Goal: Task Accomplishment & Management: Manage account settings

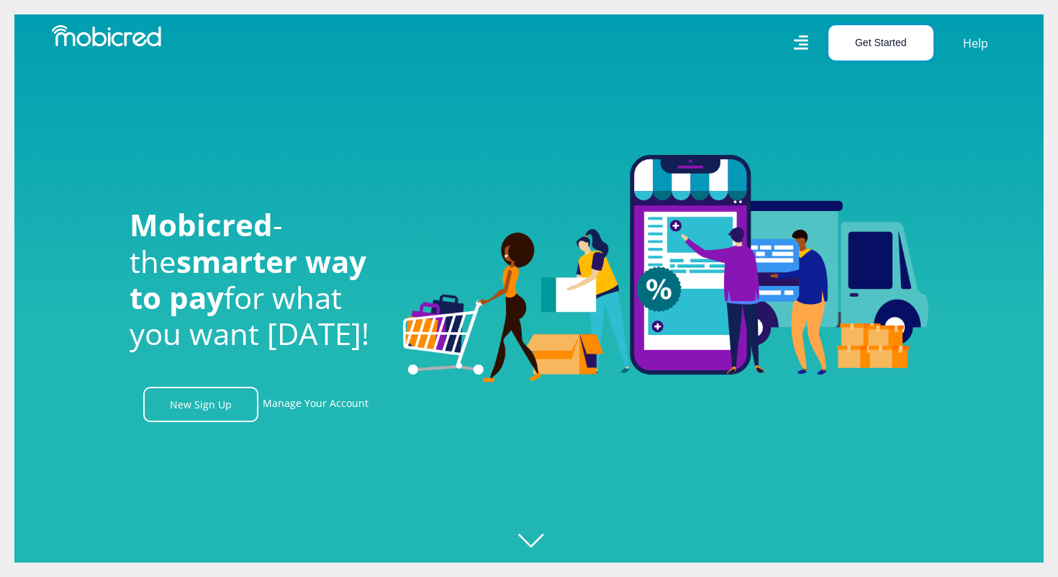
click at [896, 53] on button "Get Started" at bounding box center [880, 42] width 105 height 35
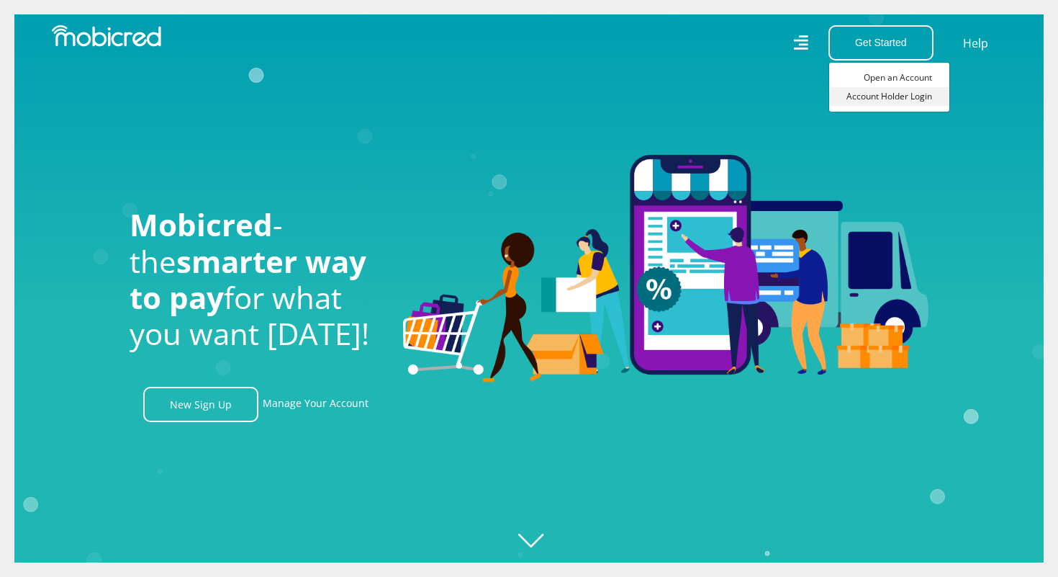
click at [875, 91] on link "Account Holder Login" at bounding box center [889, 96] width 120 height 19
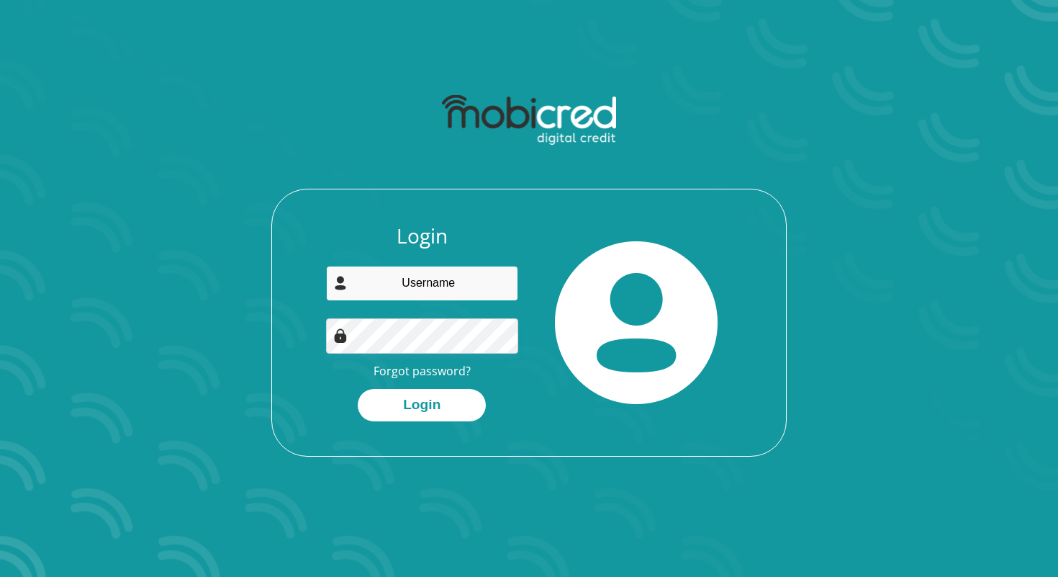
click at [392, 290] on input "email" at bounding box center [422, 283] width 193 height 35
type input "[EMAIL_ADDRESS][DOMAIN_NAME]"
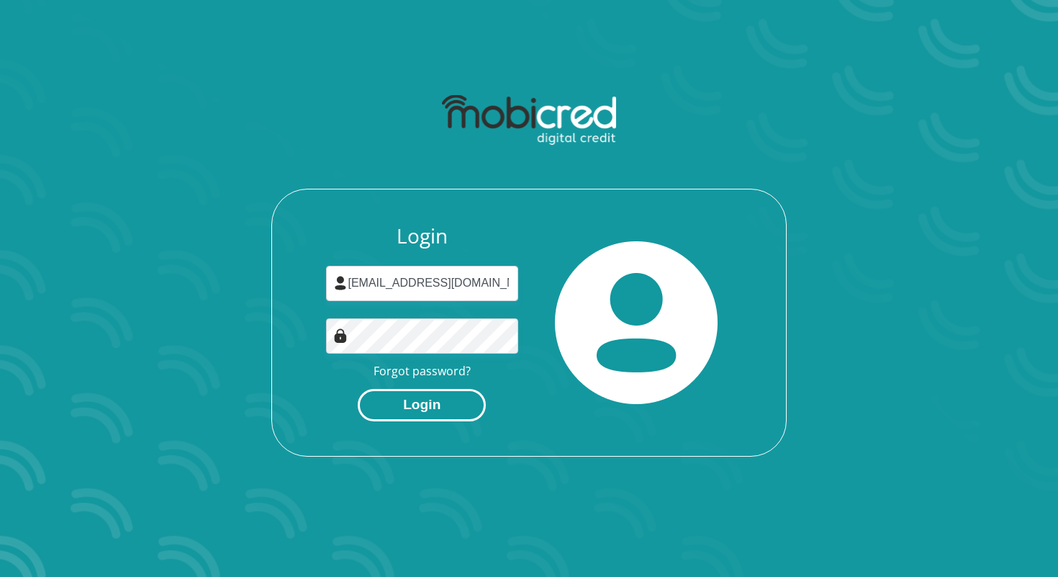
click at [433, 405] on button "Login" at bounding box center [422, 405] width 128 height 32
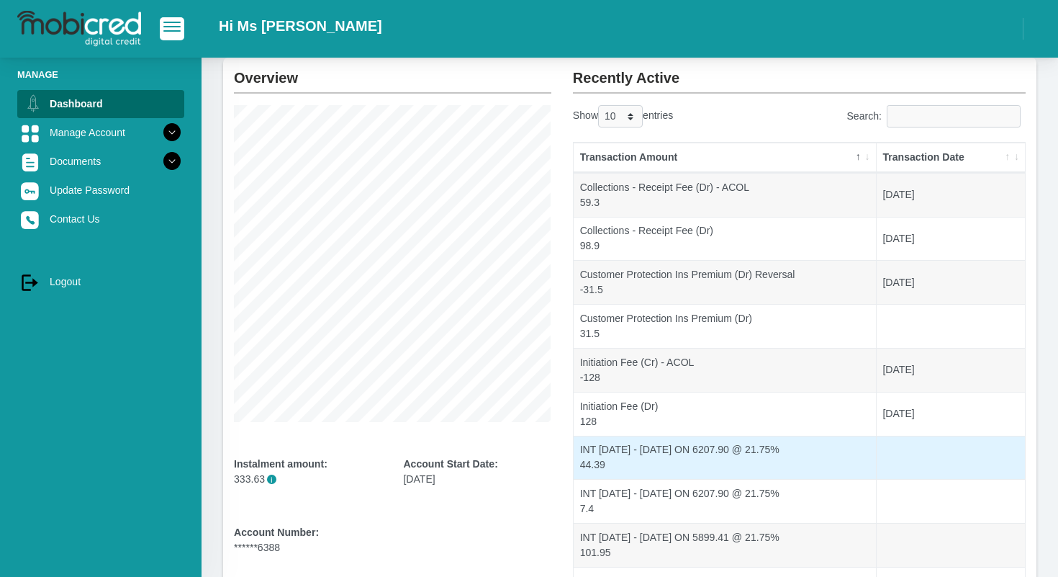
scroll to position [73, 0]
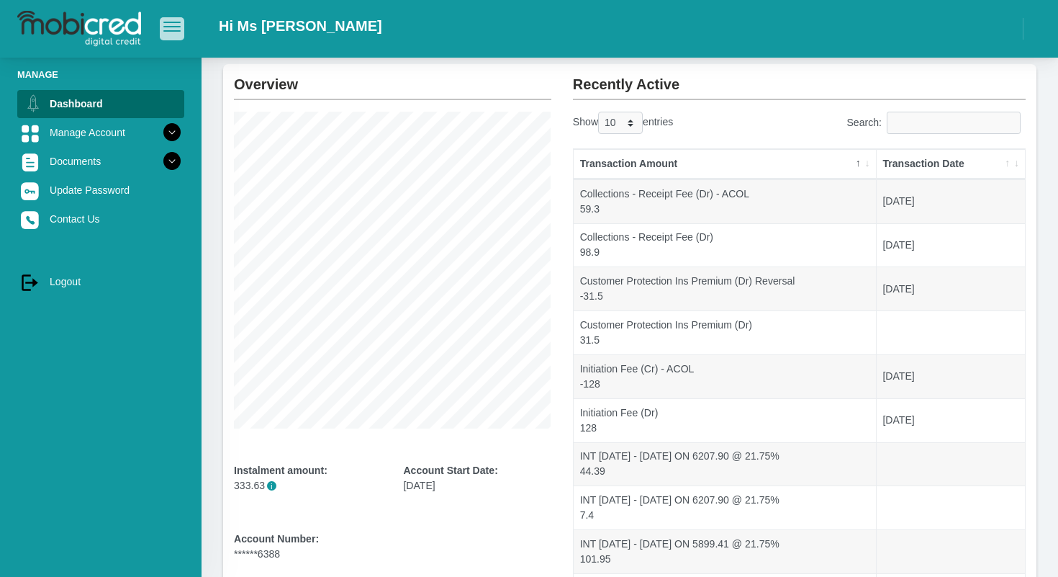
click at [176, 23] on span "button" at bounding box center [171, 22] width 17 height 1
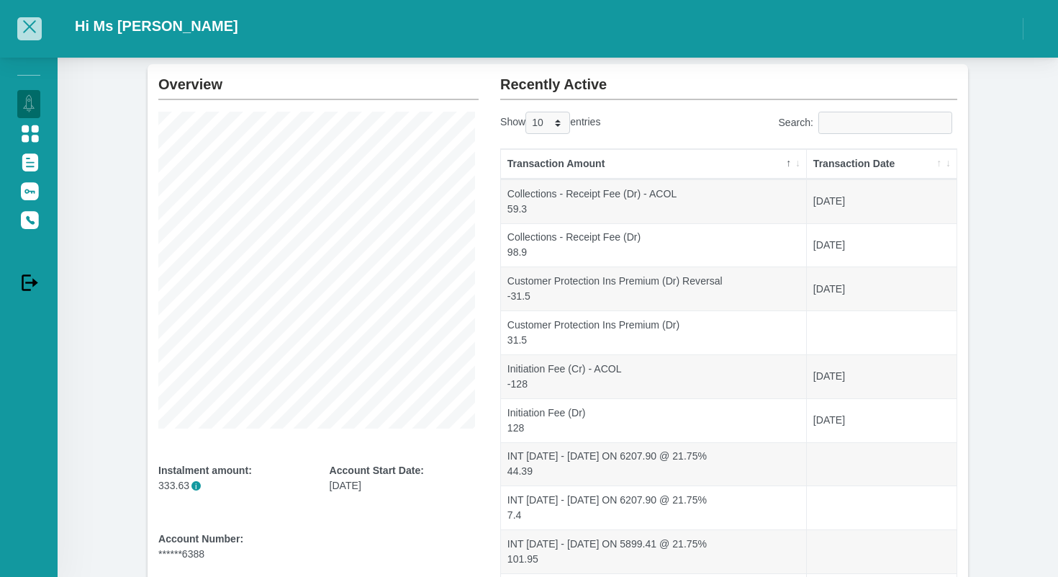
click at [27, 36] on button "button" at bounding box center [29, 28] width 24 height 22
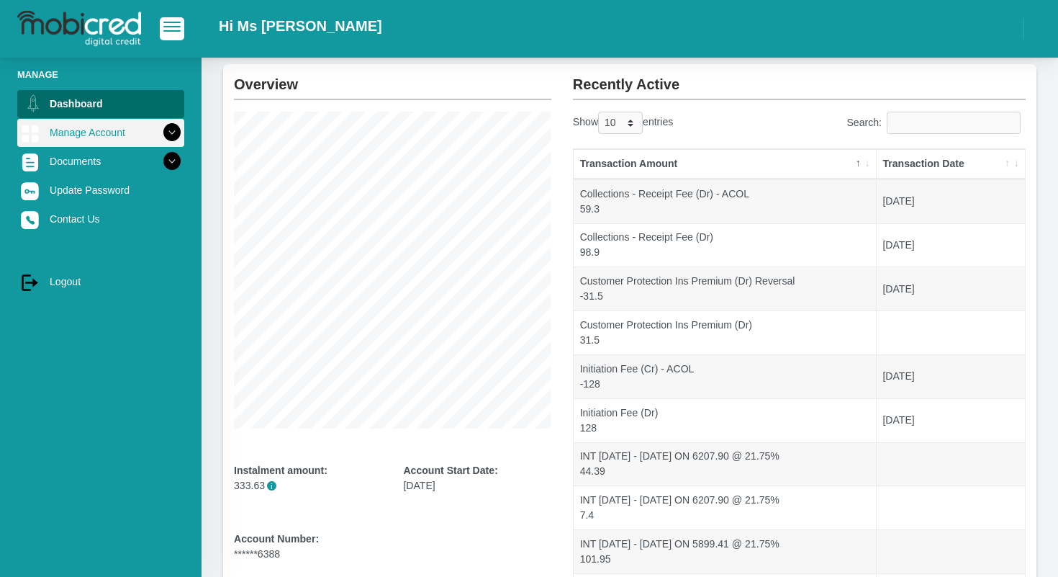
click at [171, 132] on icon at bounding box center [172, 132] width 24 height 24
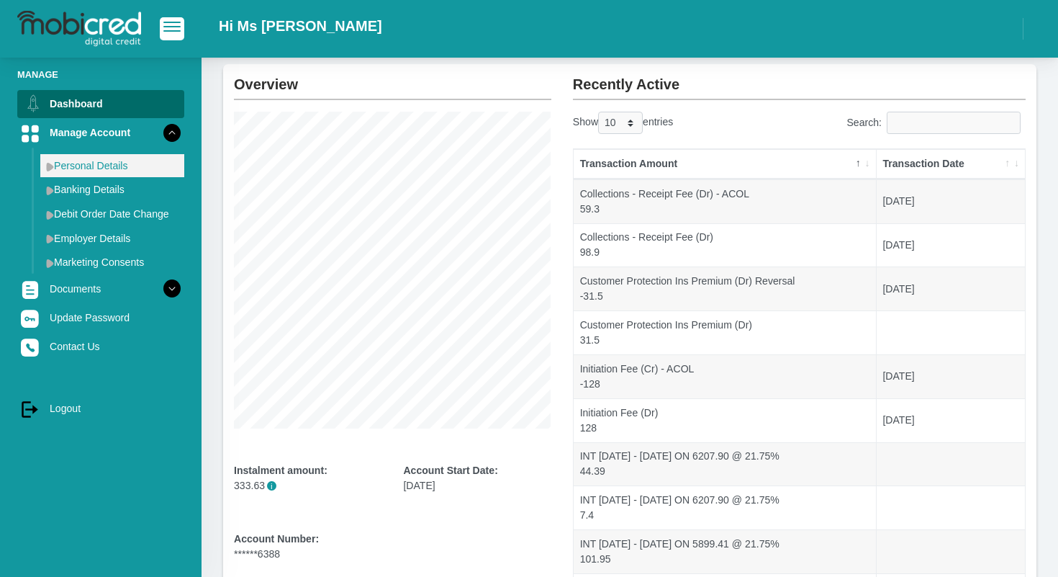
click at [106, 164] on link "Personal Details" at bounding box center [112, 165] width 144 height 23
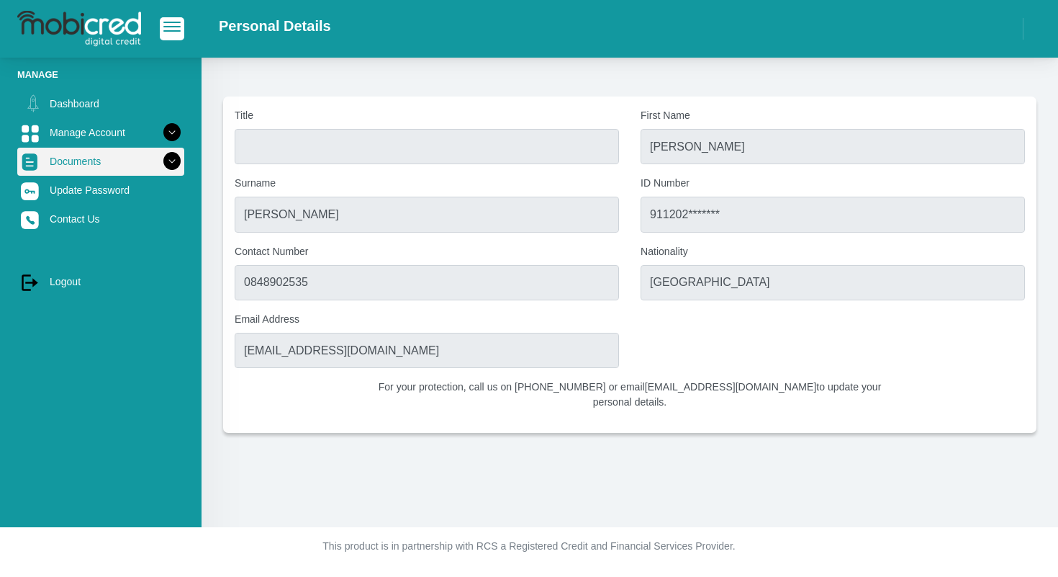
click at [173, 161] on icon at bounding box center [172, 161] width 24 height 24
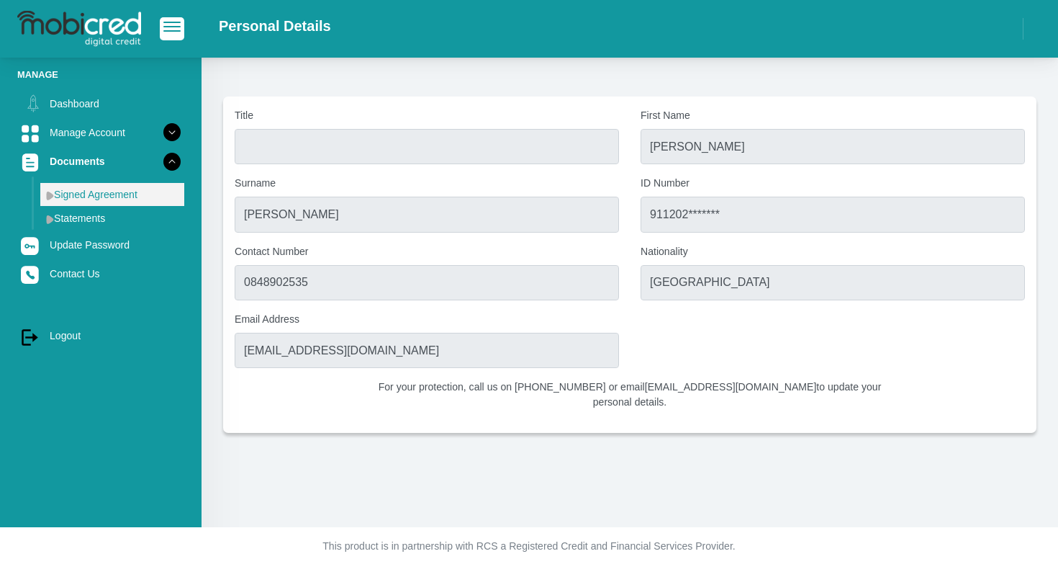
click at [102, 197] on link "Signed Agreement" at bounding box center [112, 194] width 144 height 23
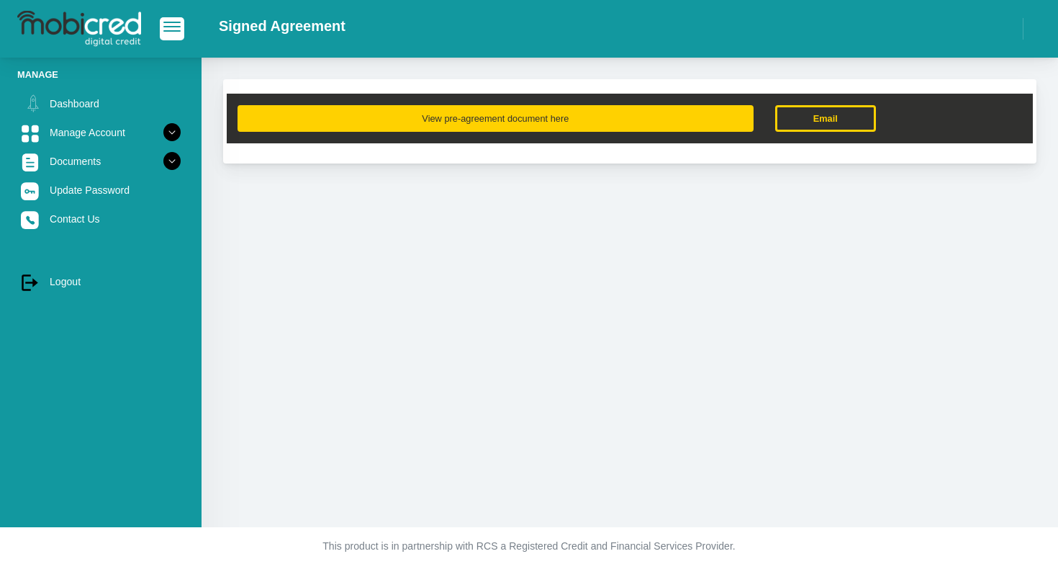
click at [476, 119] on button "View pre-agreement document here" at bounding box center [496, 118] width 516 height 27
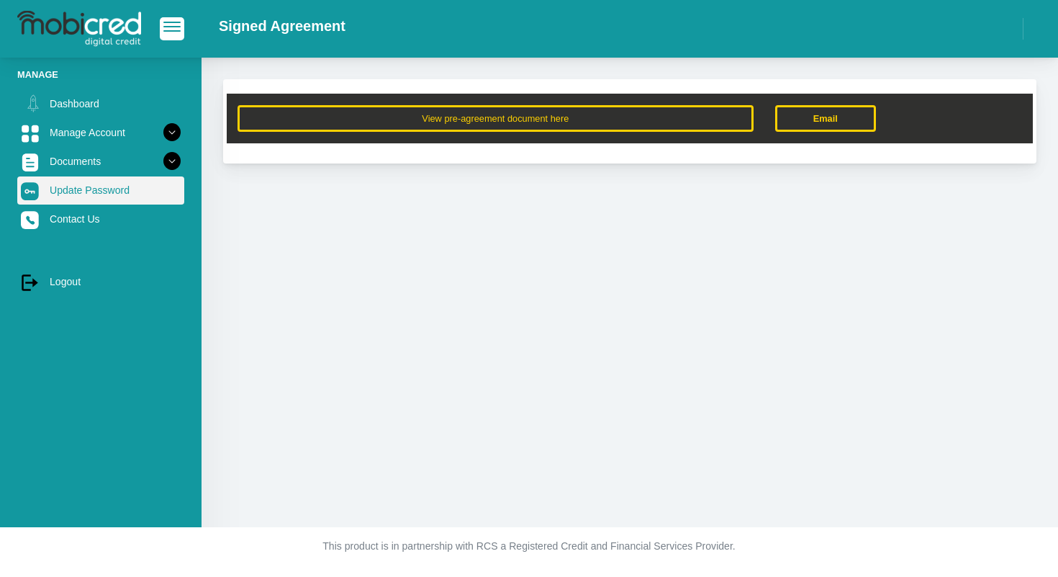
click at [93, 199] on link "Update Password" at bounding box center [100, 189] width 167 height 27
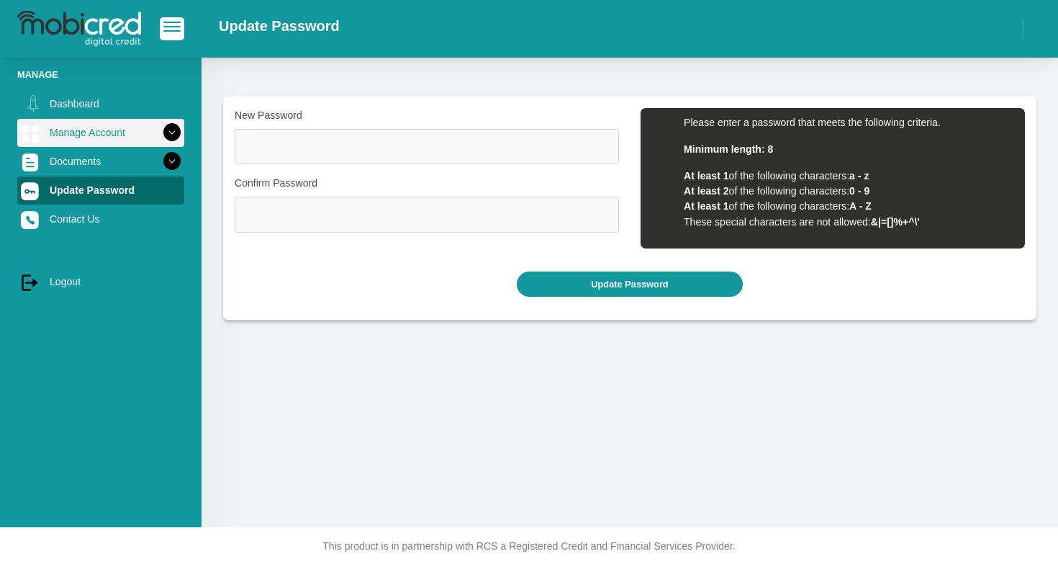
click at [174, 130] on icon at bounding box center [172, 132] width 24 height 24
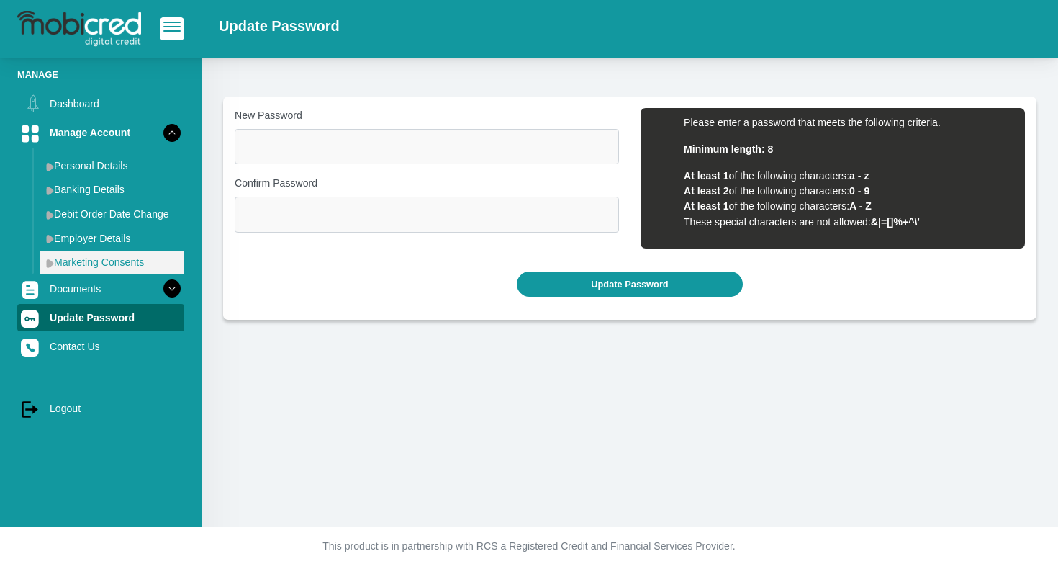
click at [133, 258] on link "Marketing Consents" at bounding box center [112, 261] width 144 height 23
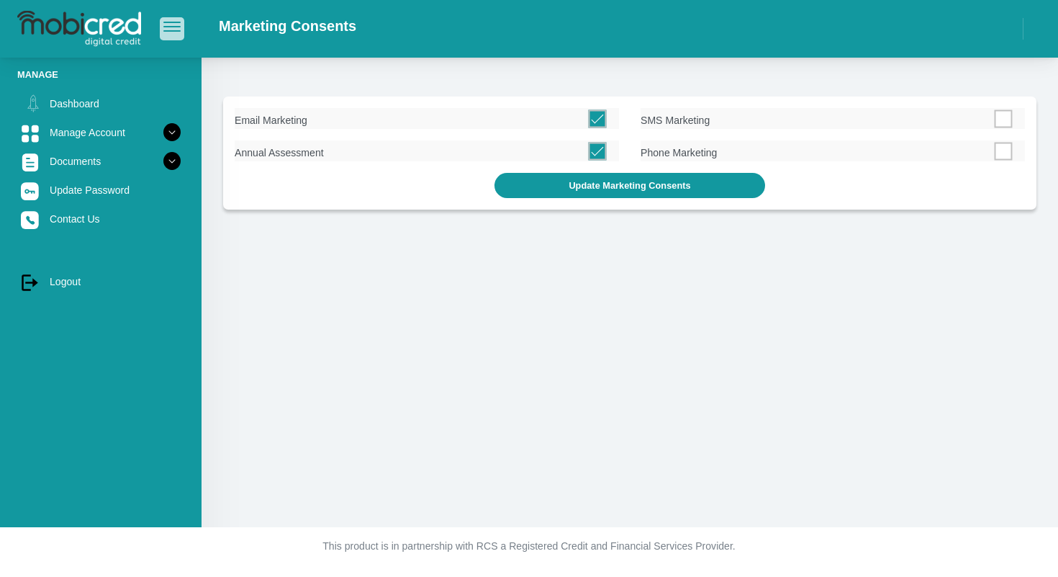
click at [175, 28] on span "button" at bounding box center [171, 27] width 17 height 10
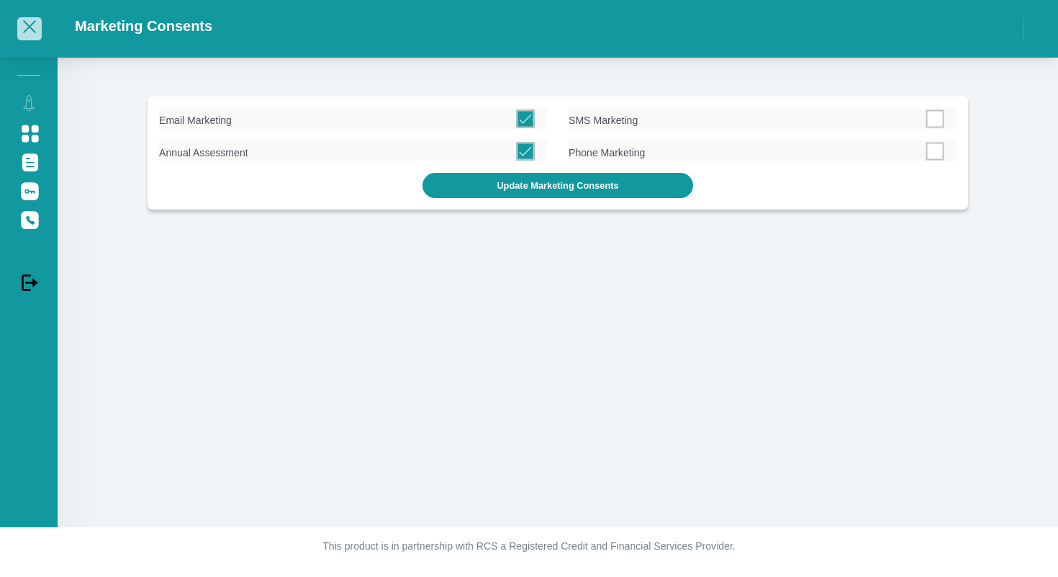
click at [31, 33] on button "button" at bounding box center [29, 28] width 24 height 22
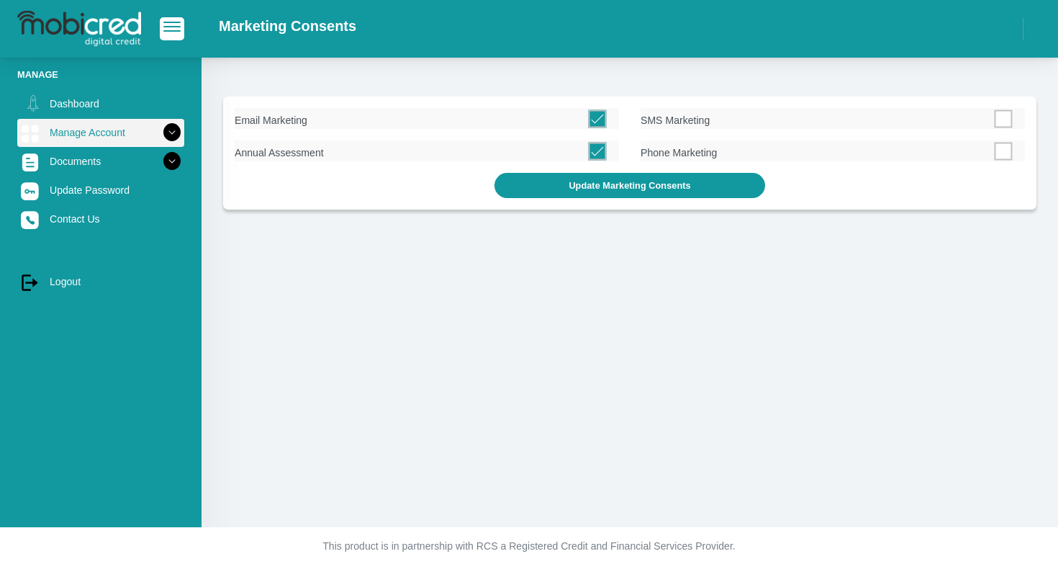
click at [78, 130] on link "Manage Account" at bounding box center [100, 132] width 167 height 27
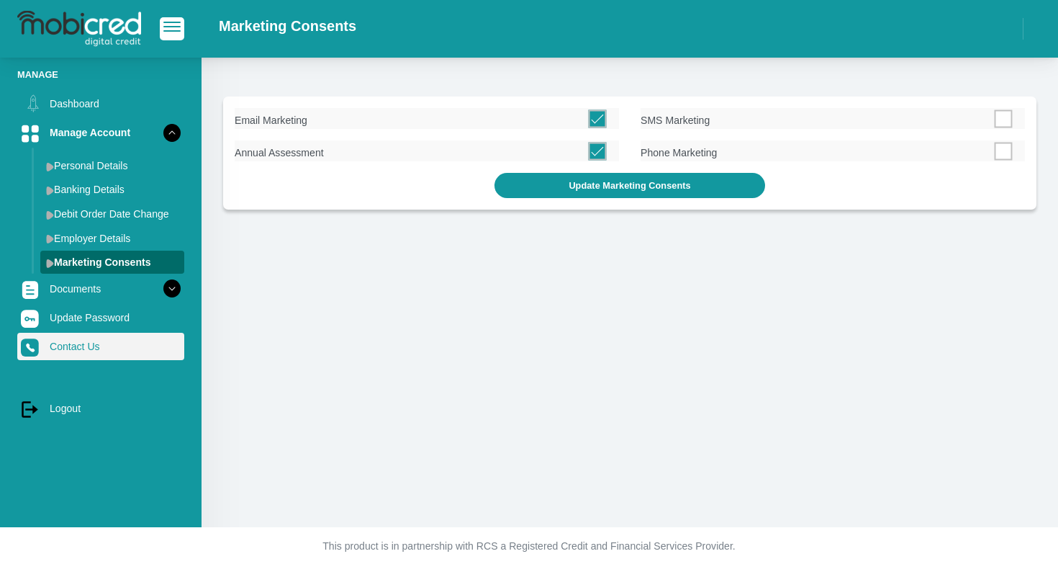
click at [82, 351] on link "Contact Us" at bounding box center [100, 346] width 167 height 27
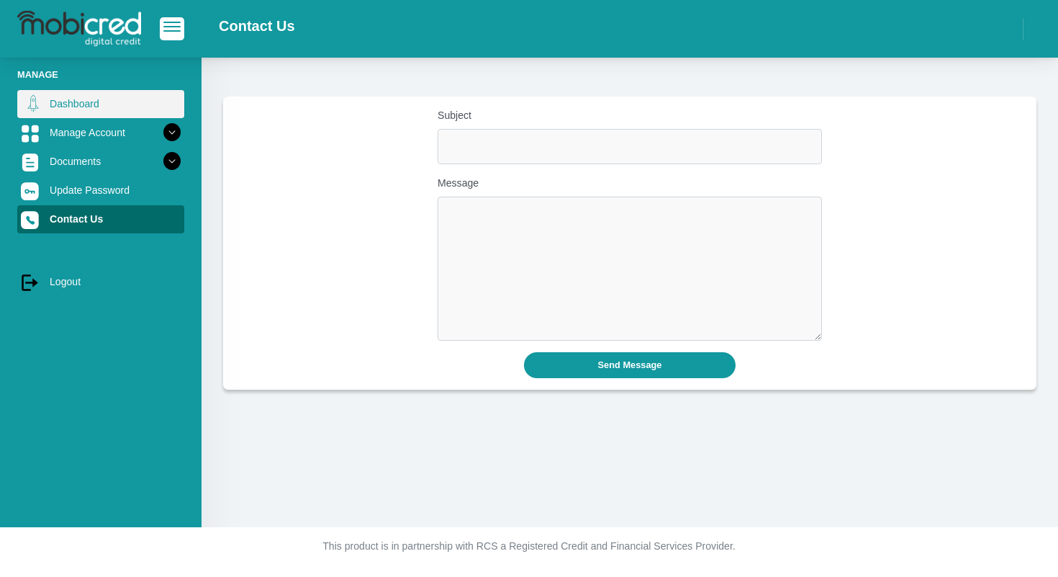
click at [78, 107] on link "Dashboard" at bounding box center [100, 103] width 167 height 27
click at [52, 98] on link "Dashboard" at bounding box center [100, 103] width 167 height 27
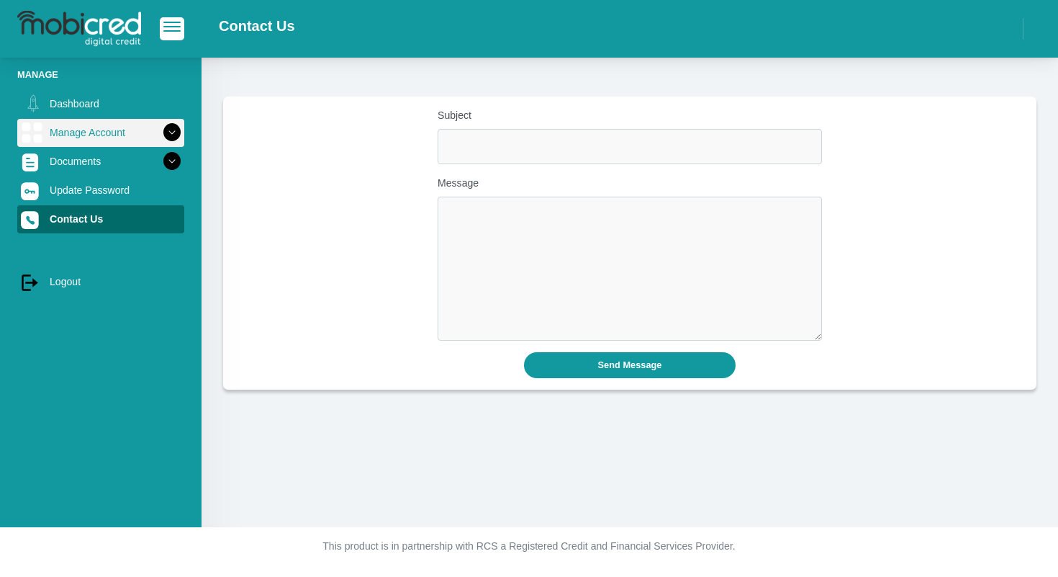
click at [36, 128] on img at bounding box center [32, 133] width 22 height 22
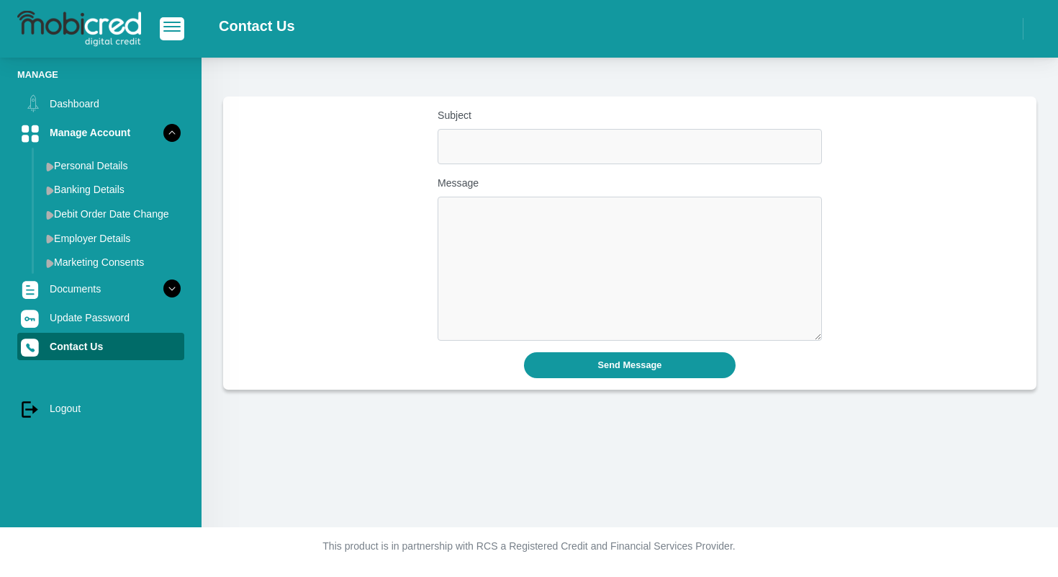
click at [73, 14] on img at bounding box center [79, 29] width 124 height 36
click at [40, 102] on icon at bounding box center [33, 103] width 24 height 24
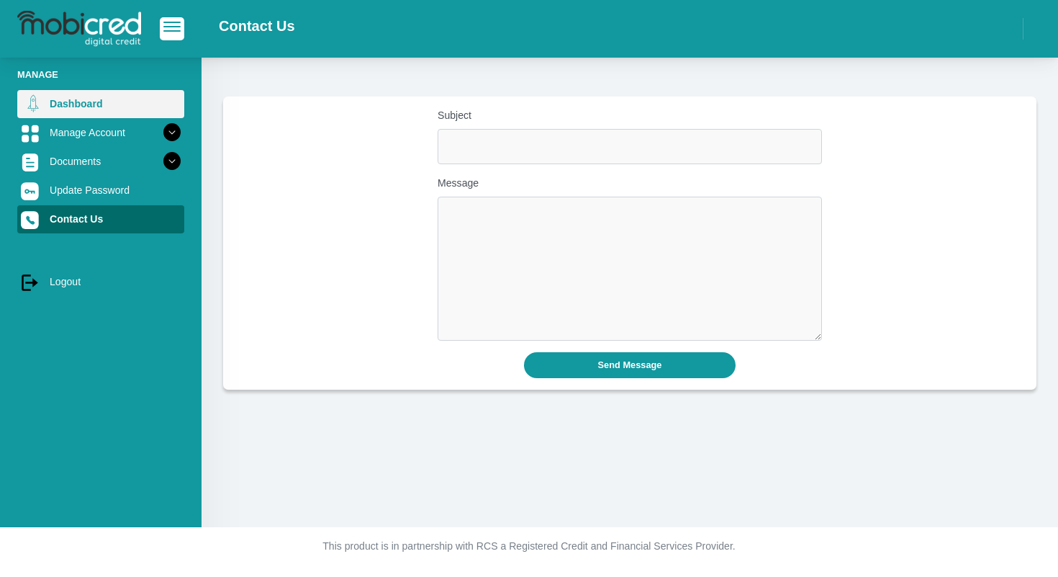
click at [52, 101] on link "Dashboard" at bounding box center [100, 103] width 167 height 27
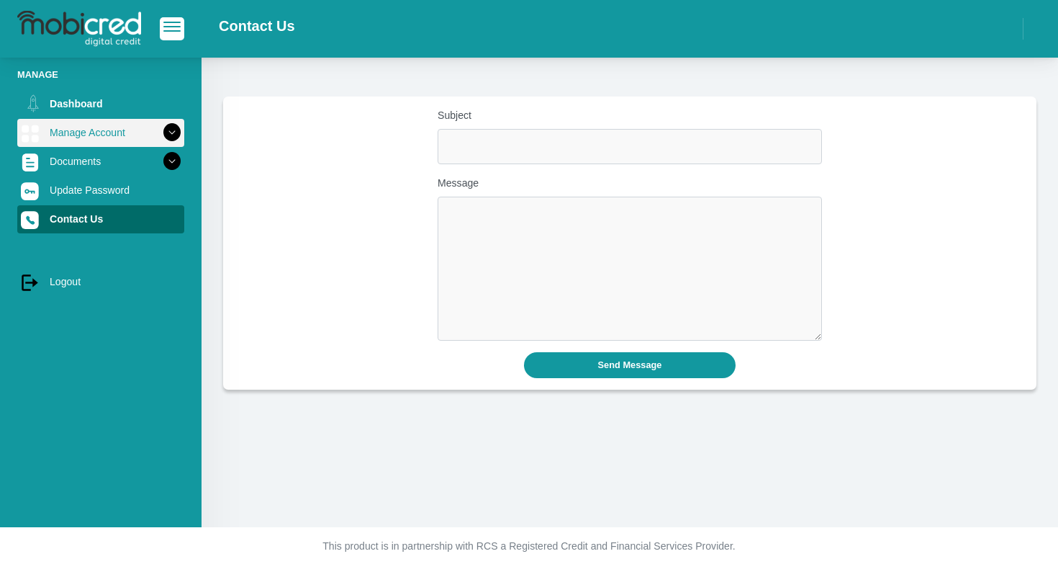
click at [94, 131] on link "Manage Account" at bounding box center [100, 132] width 167 height 27
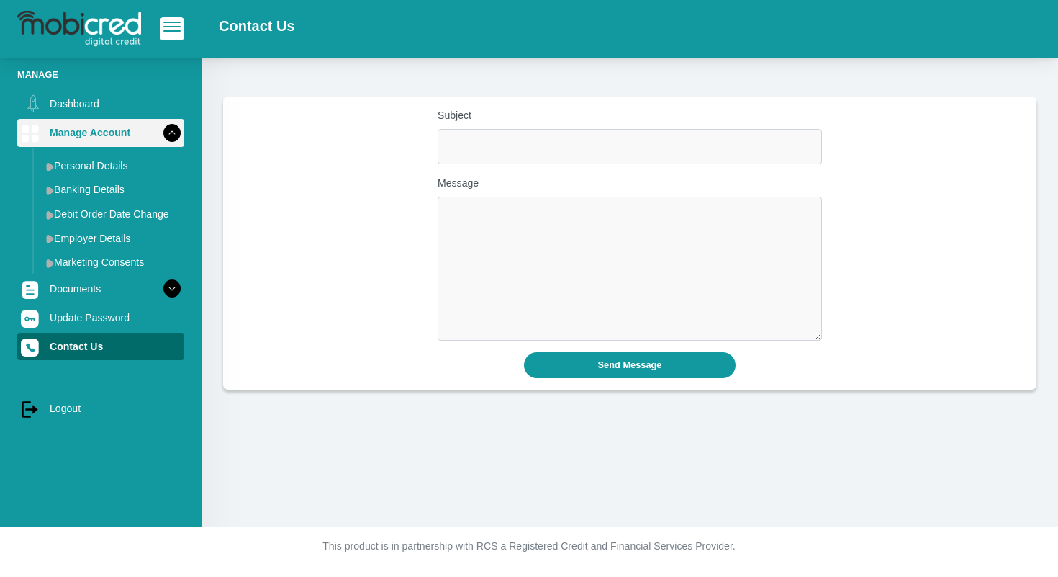
click at [94, 131] on link "Manage Account" at bounding box center [100, 132] width 167 height 27
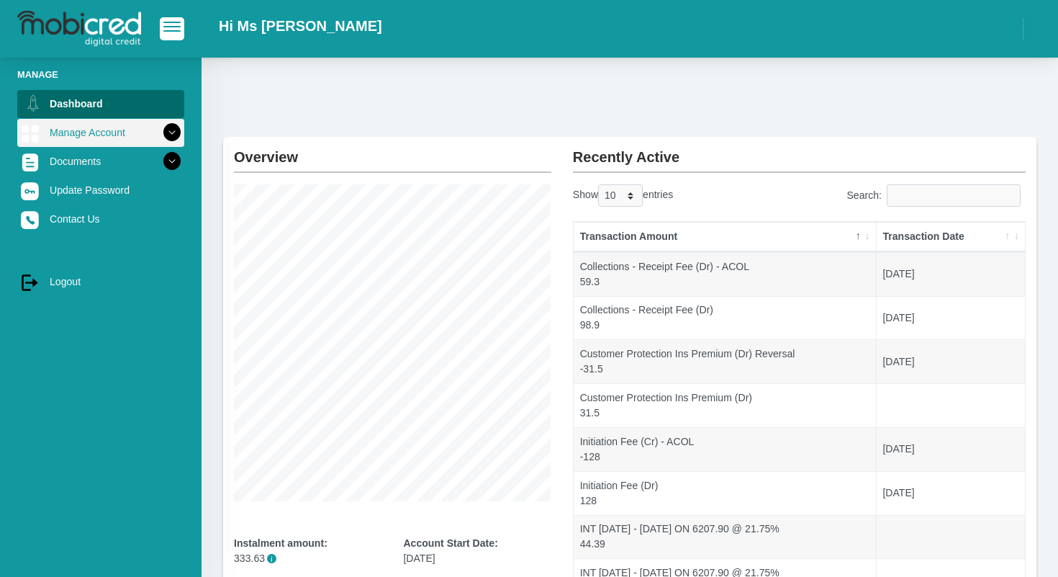
click at [175, 130] on icon at bounding box center [172, 132] width 24 height 24
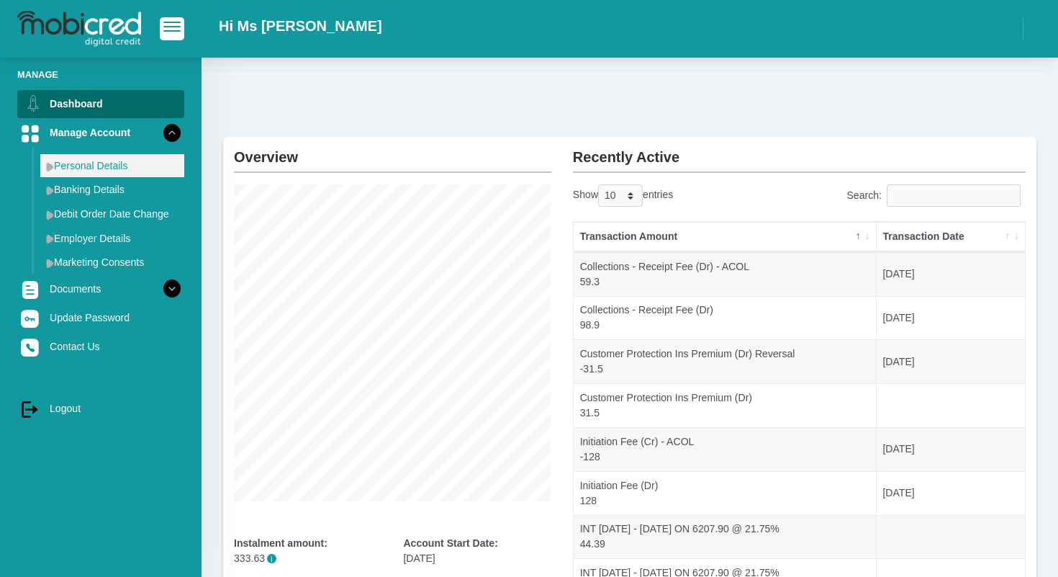
click at [114, 172] on link "Personal Details" at bounding box center [112, 165] width 144 height 23
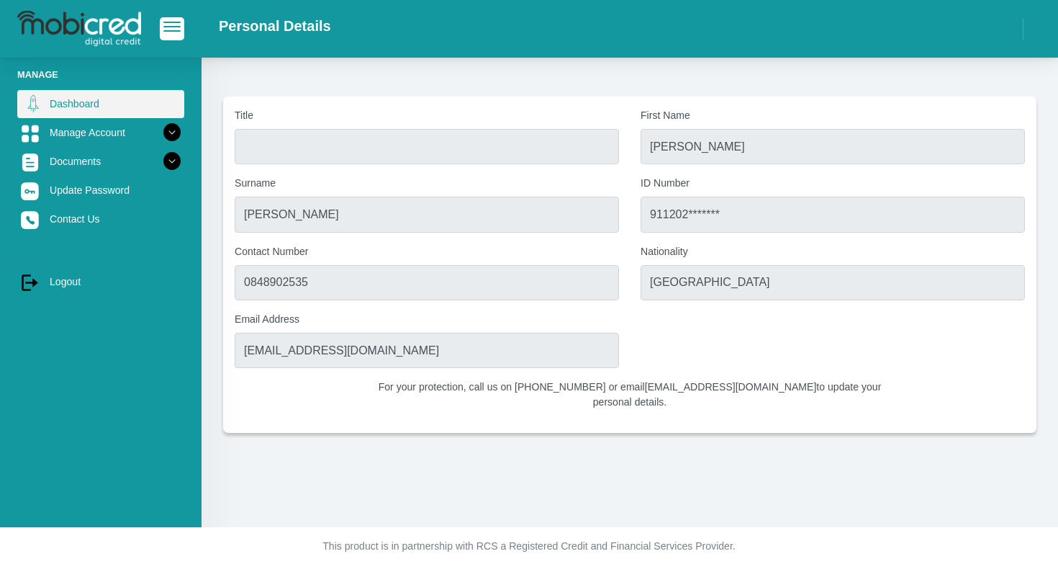
click at [69, 111] on link "Dashboard" at bounding box center [100, 103] width 167 height 27
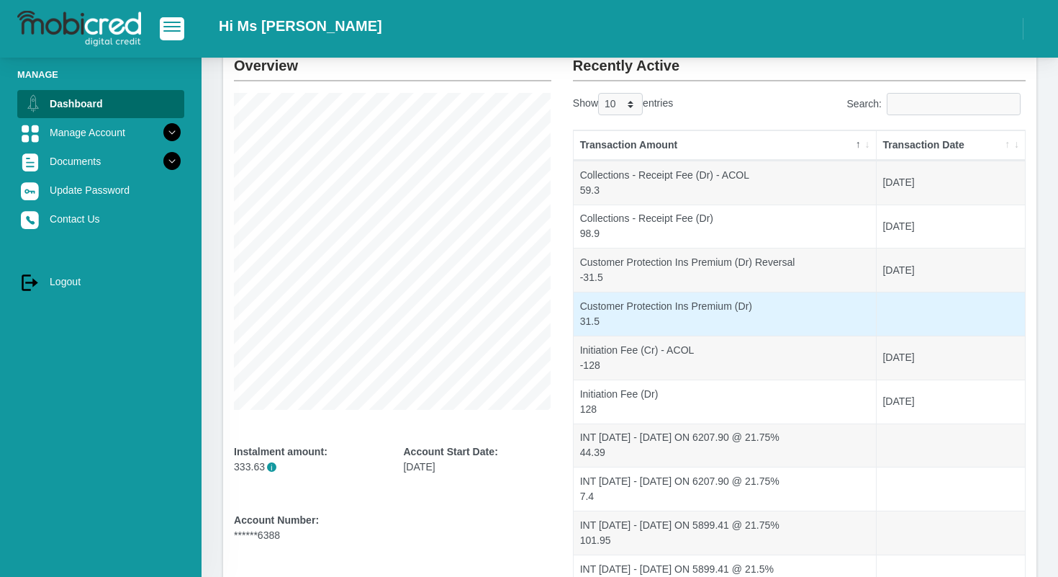
scroll to position [235, 0]
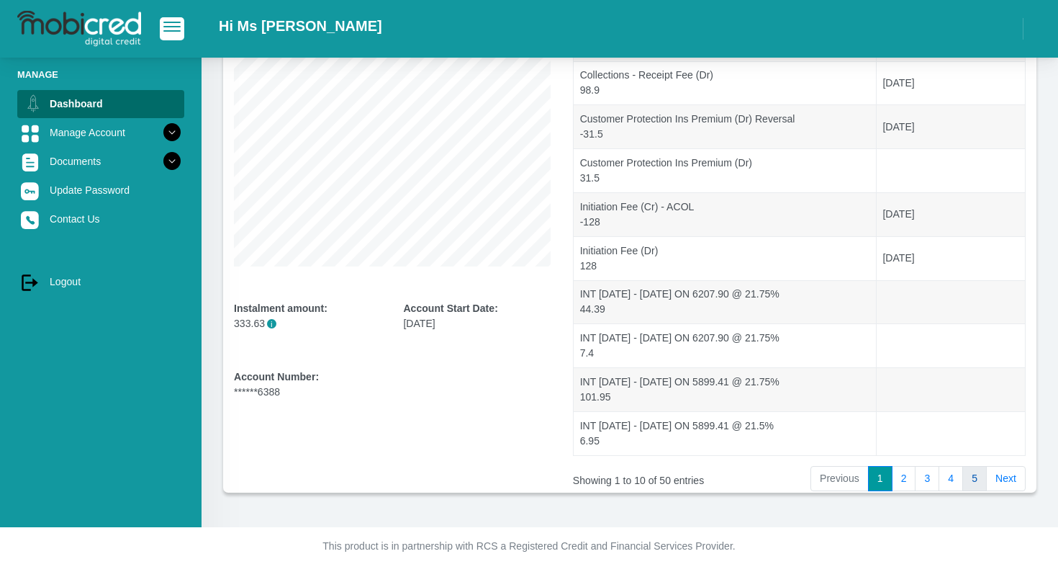
click at [975, 477] on link "5" at bounding box center [974, 479] width 24 height 26
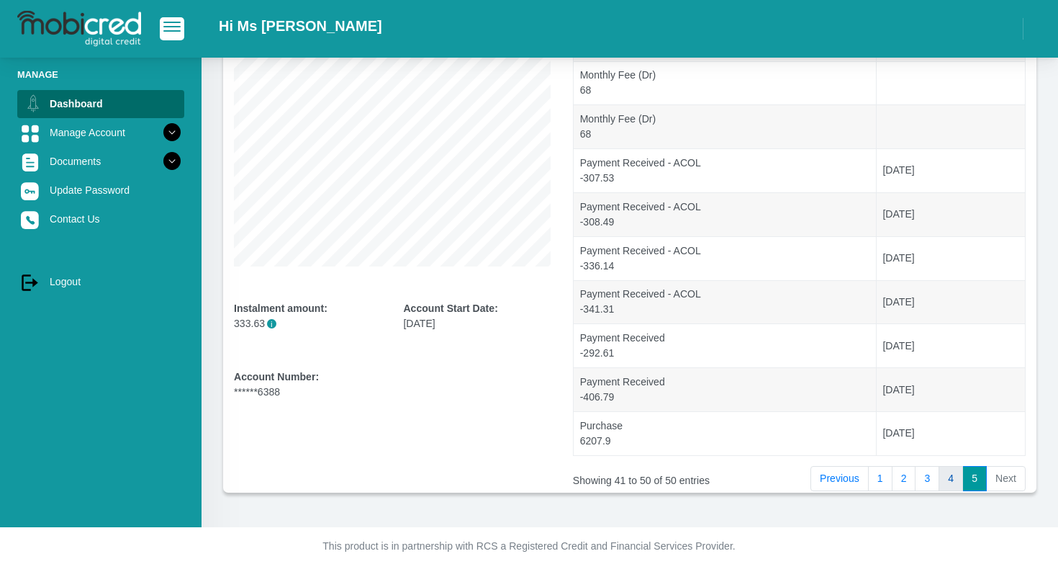
click at [953, 478] on link "4" at bounding box center [951, 479] width 24 height 26
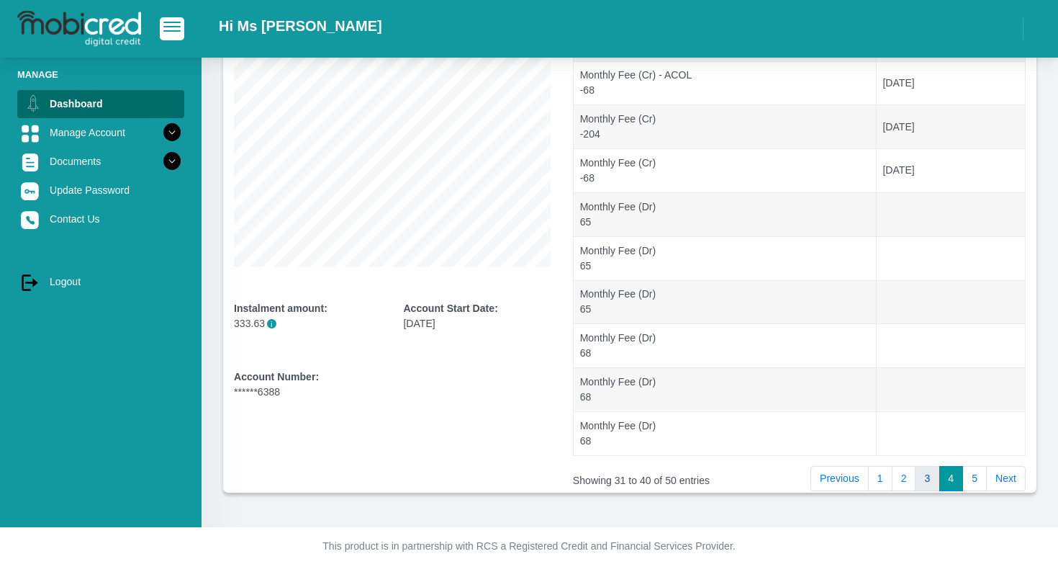
click at [929, 476] on link "3" at bounding box center [927, 479] width 24 height 26
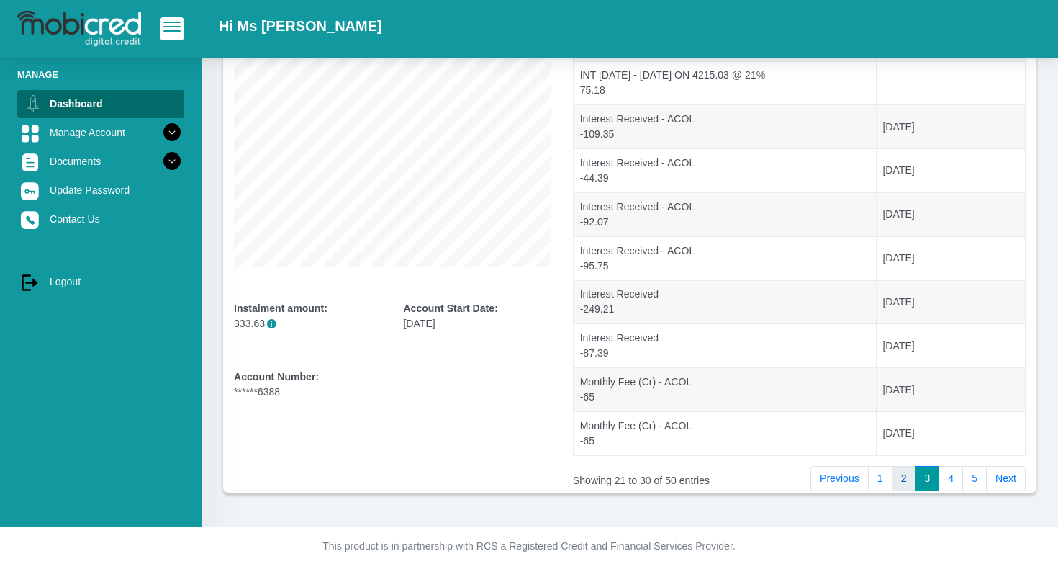
click at [900, 471] on link "2" at bounding box center [904, 479] width 24 height 26
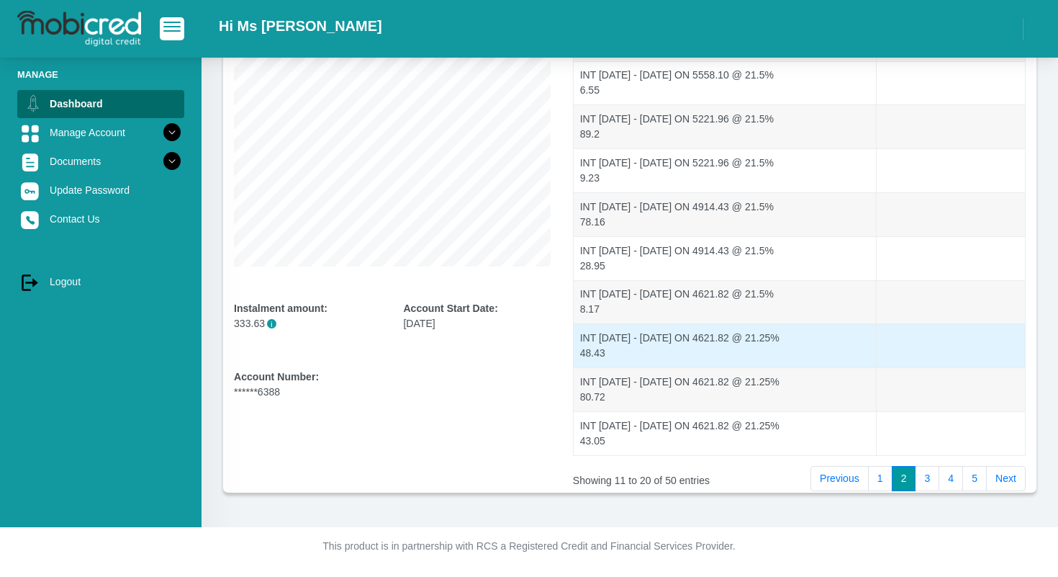
scroll to position [0, 0]
